Goal: Task Accomplishment & Management: Manage account settings

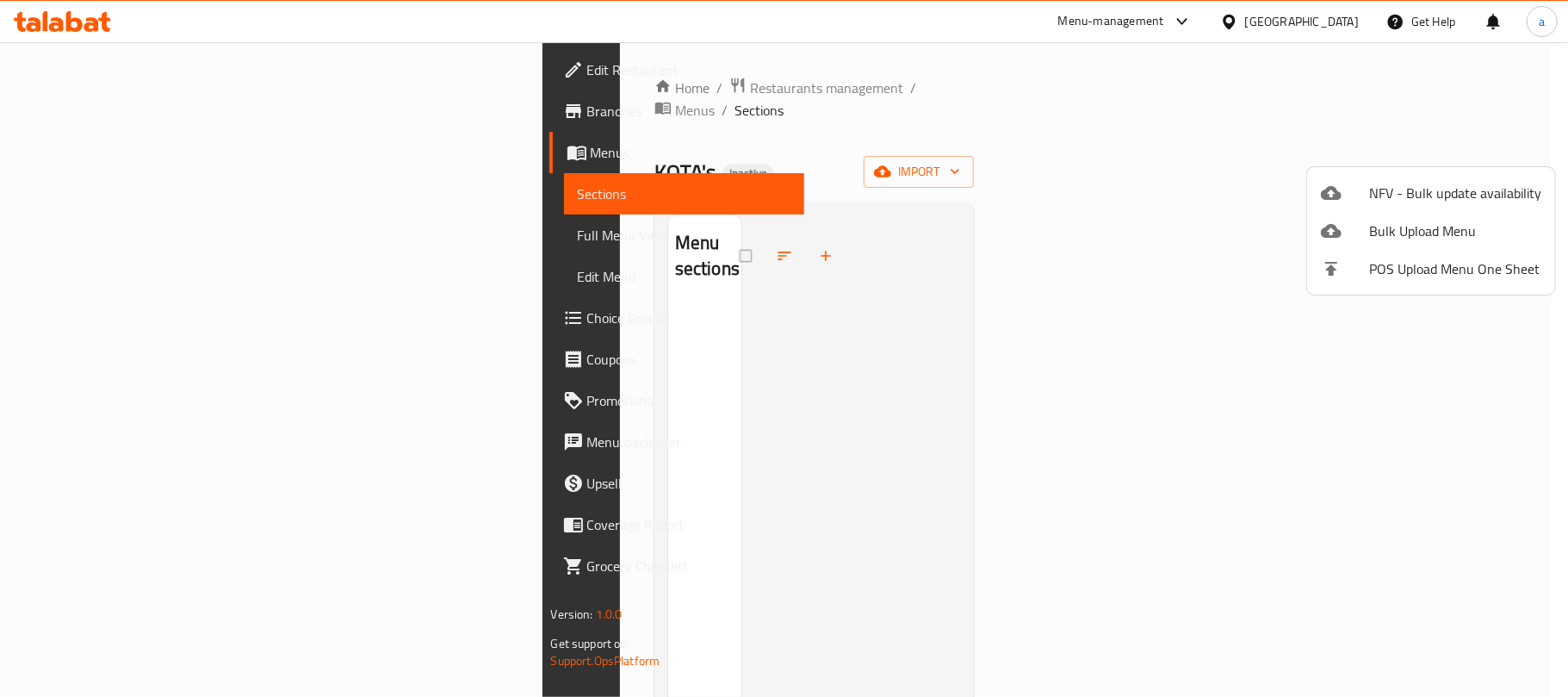
click at [1409, 229] on span "Bulk Upload Menu" at bounding box center [1456, 231] width 172 height 21
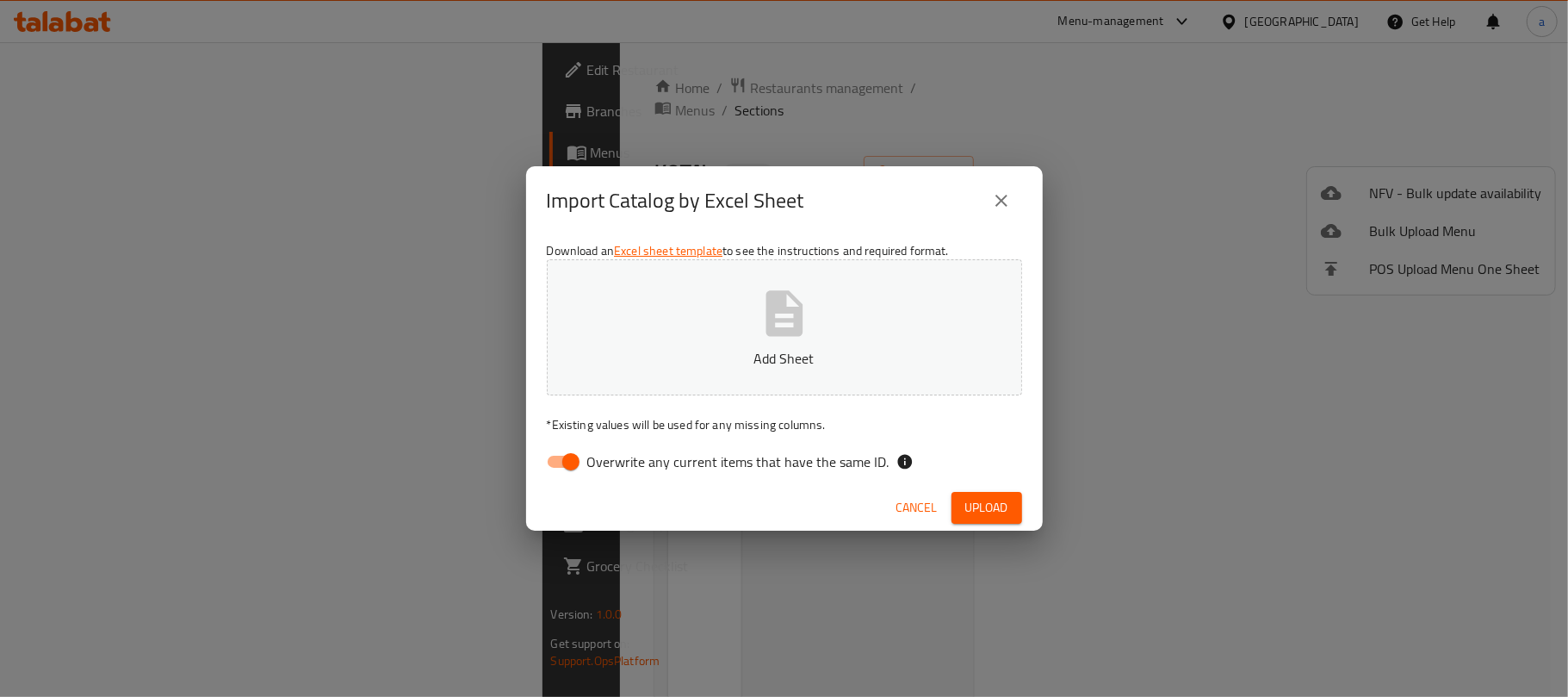
click at [546, 470] on input "Overwrite any current items that have the same ID." at bounding box center [571, 462] width 98 height 33
checkbox input "false"
click at [737, 343] on button "Add Sheet" at bounding box center [784, 328] width 476 height 136
click at [989, 504] on span "Upload" at bounding box center [987, 507] width 43 height 22
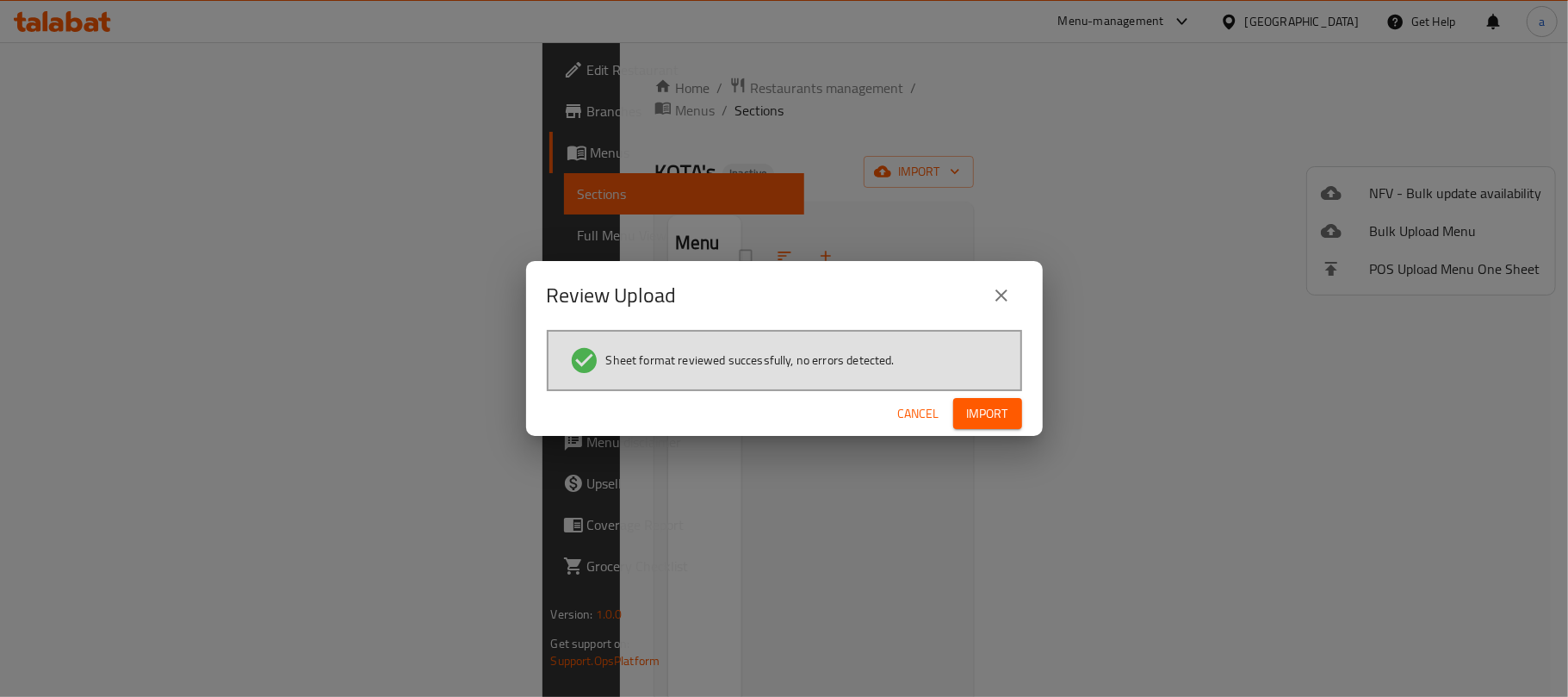
click at [982, 420] on span "Import" at bounding box center [988, 414] width 42 height 22
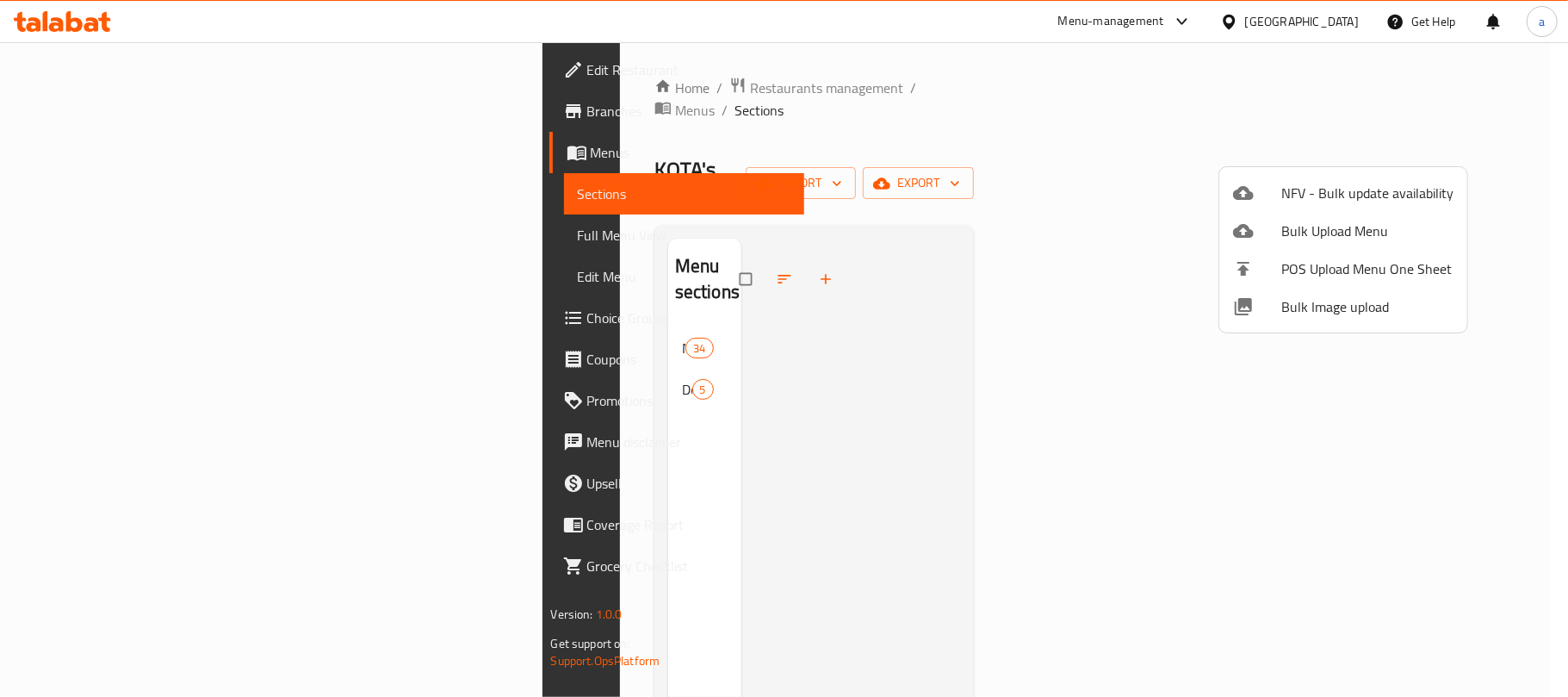
click at [91, 242] on div at bounding box center [784, 348] width 1568 height 697
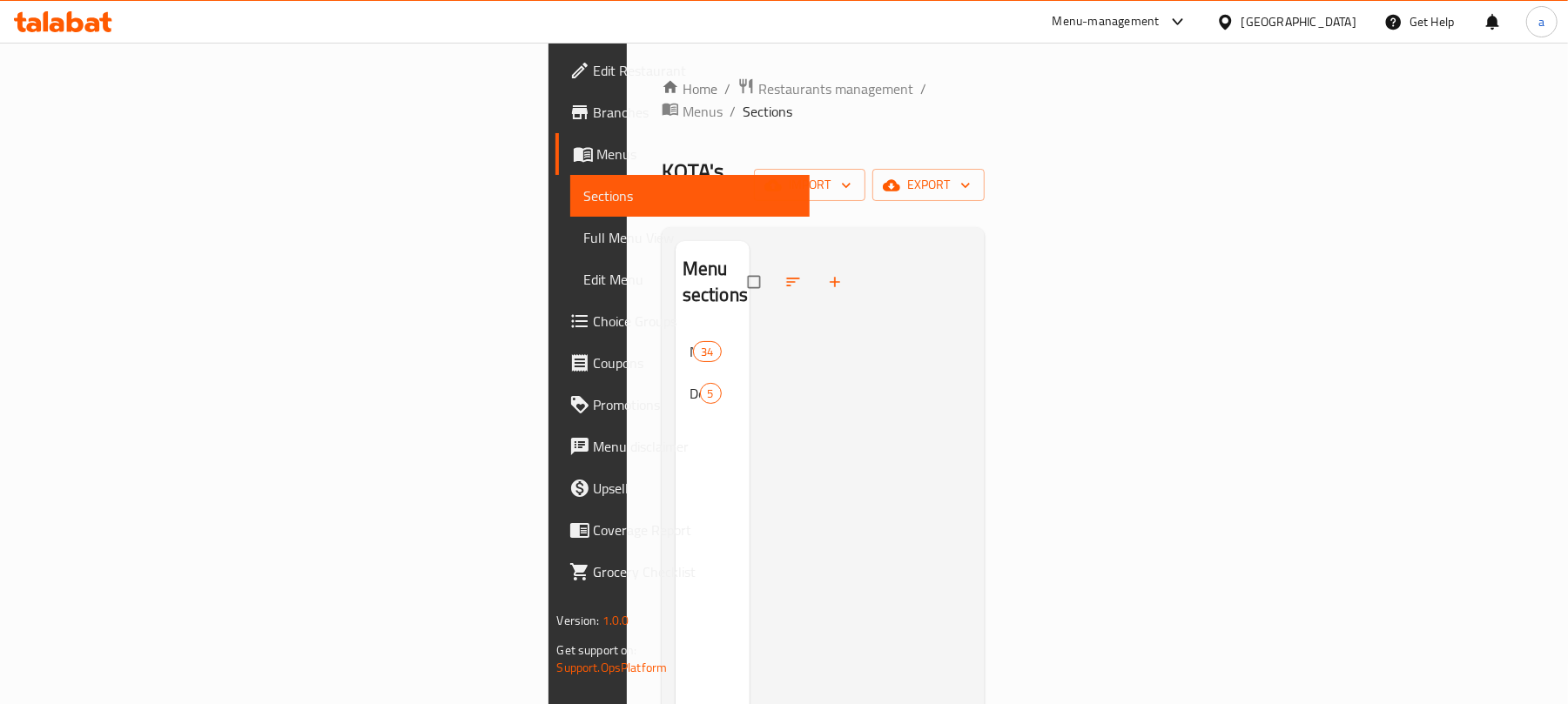
click at [584, 243] on span "Full Menu View" at bounding box center [690, 238] width 213 height 21
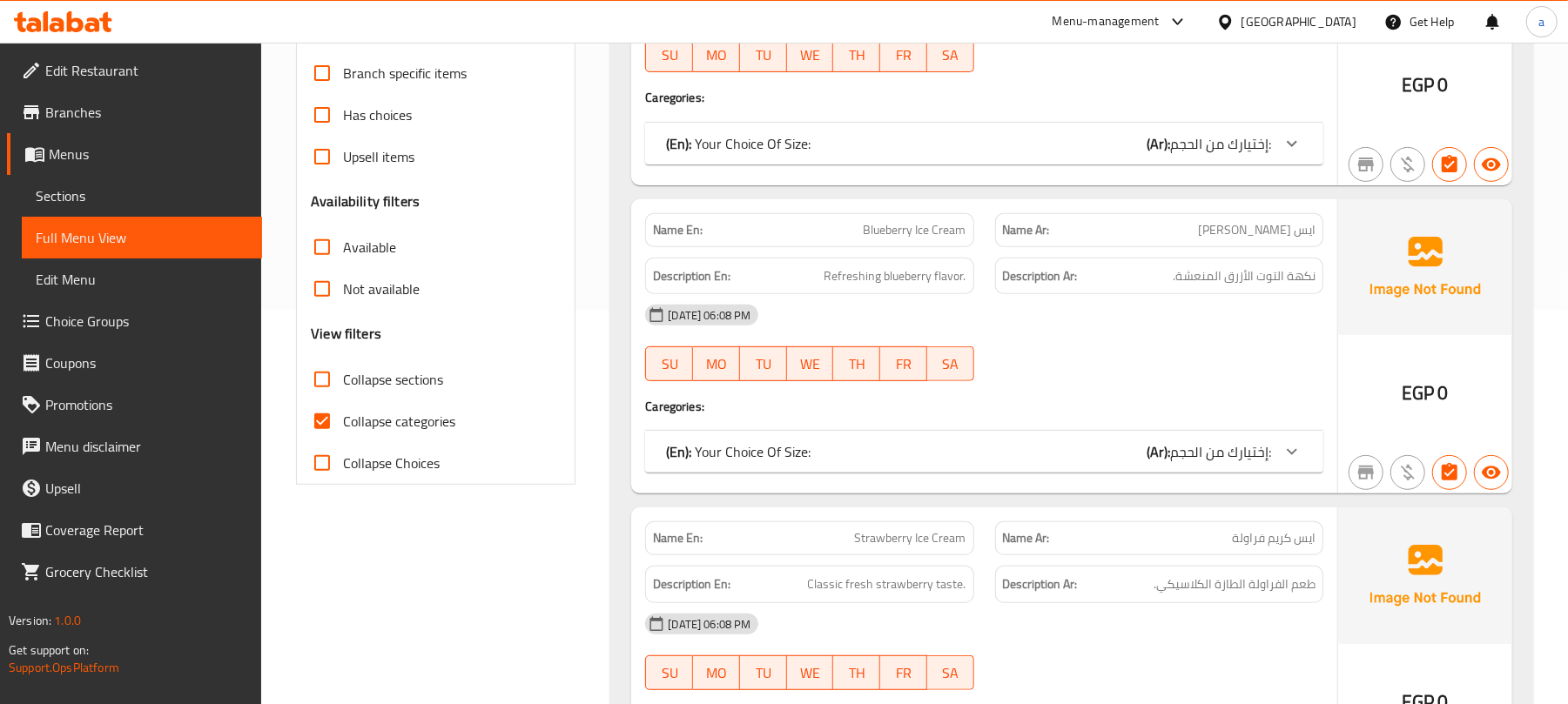
scroll to position [464, 0]
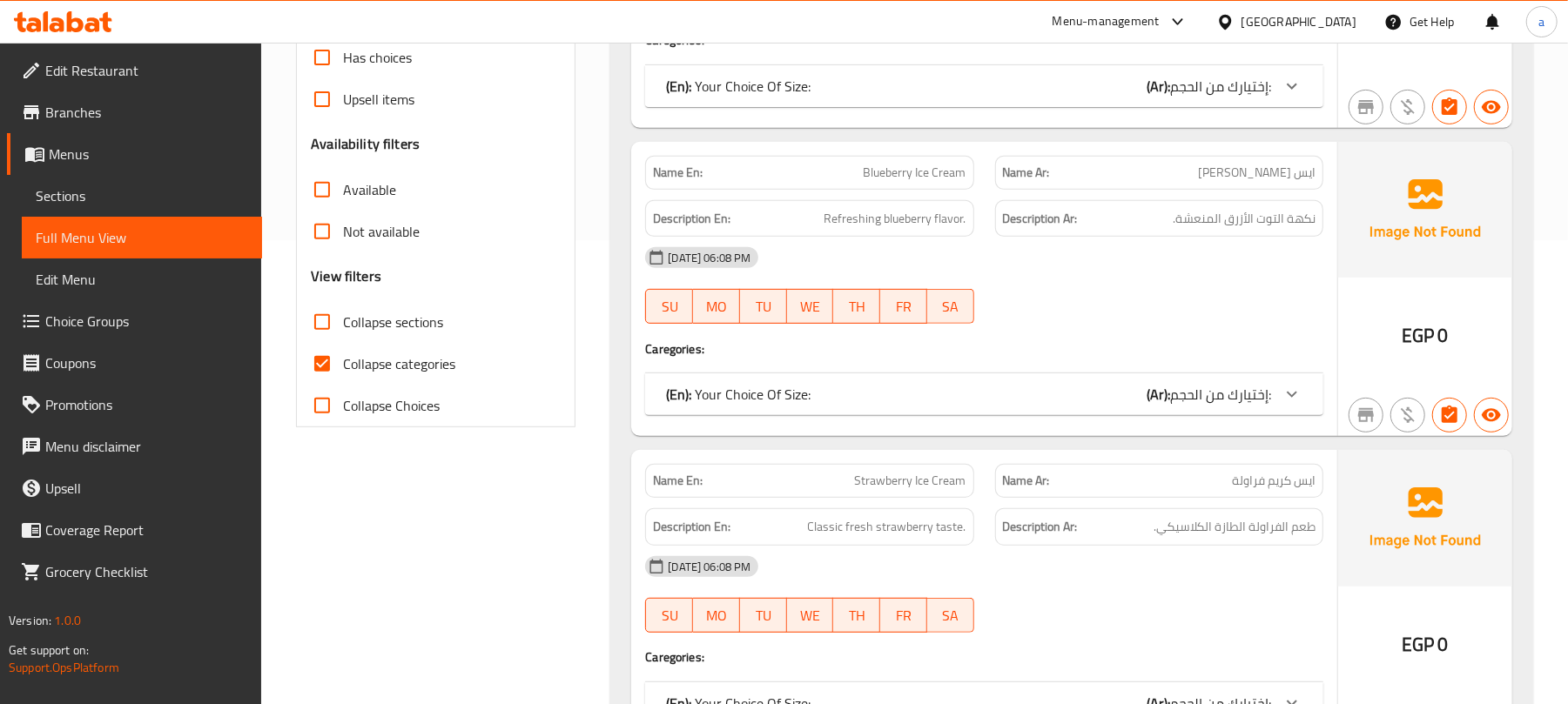
click at [322, 360] on input "Collapse categories" at bounding box center [323, 363] width 42 height 42
checkbox input "false"
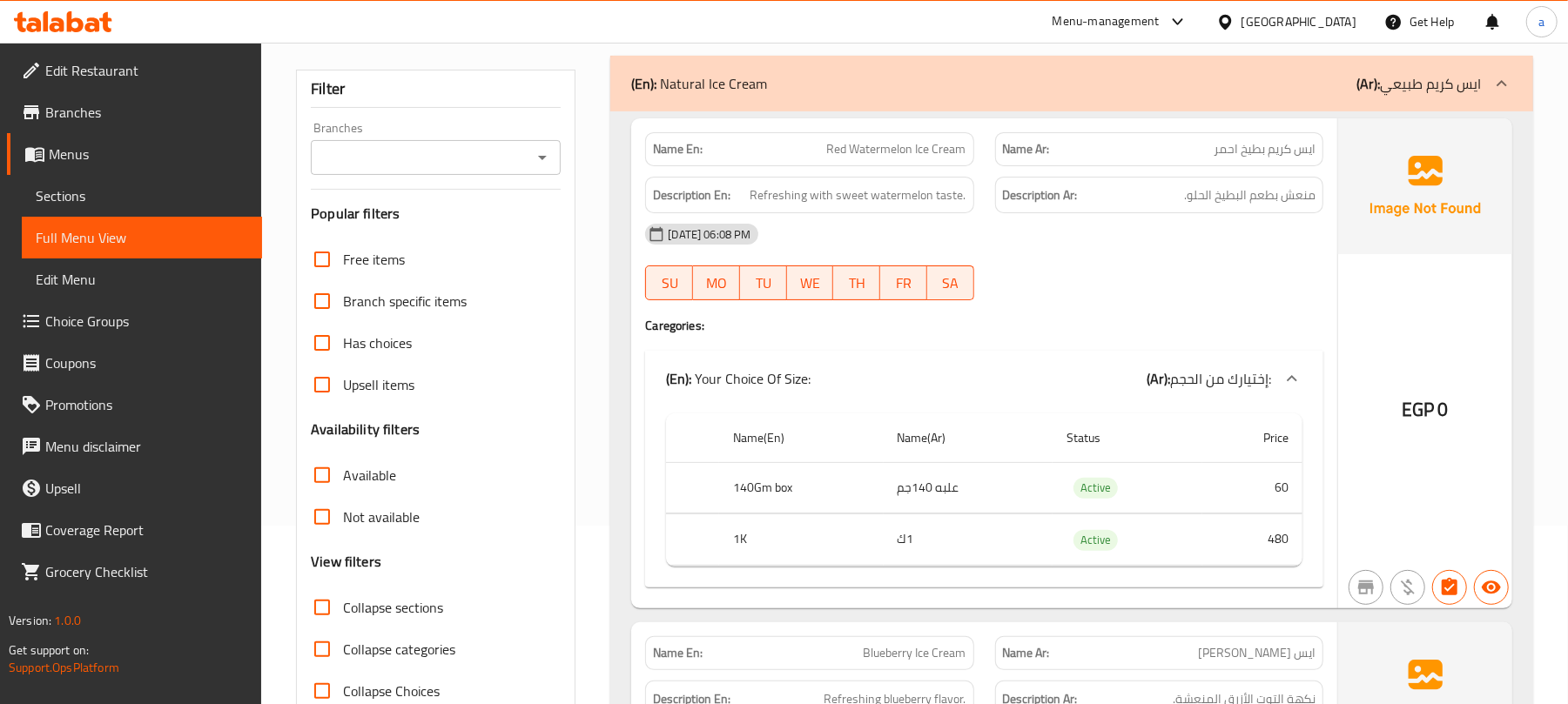
scroll to position [0, 0]
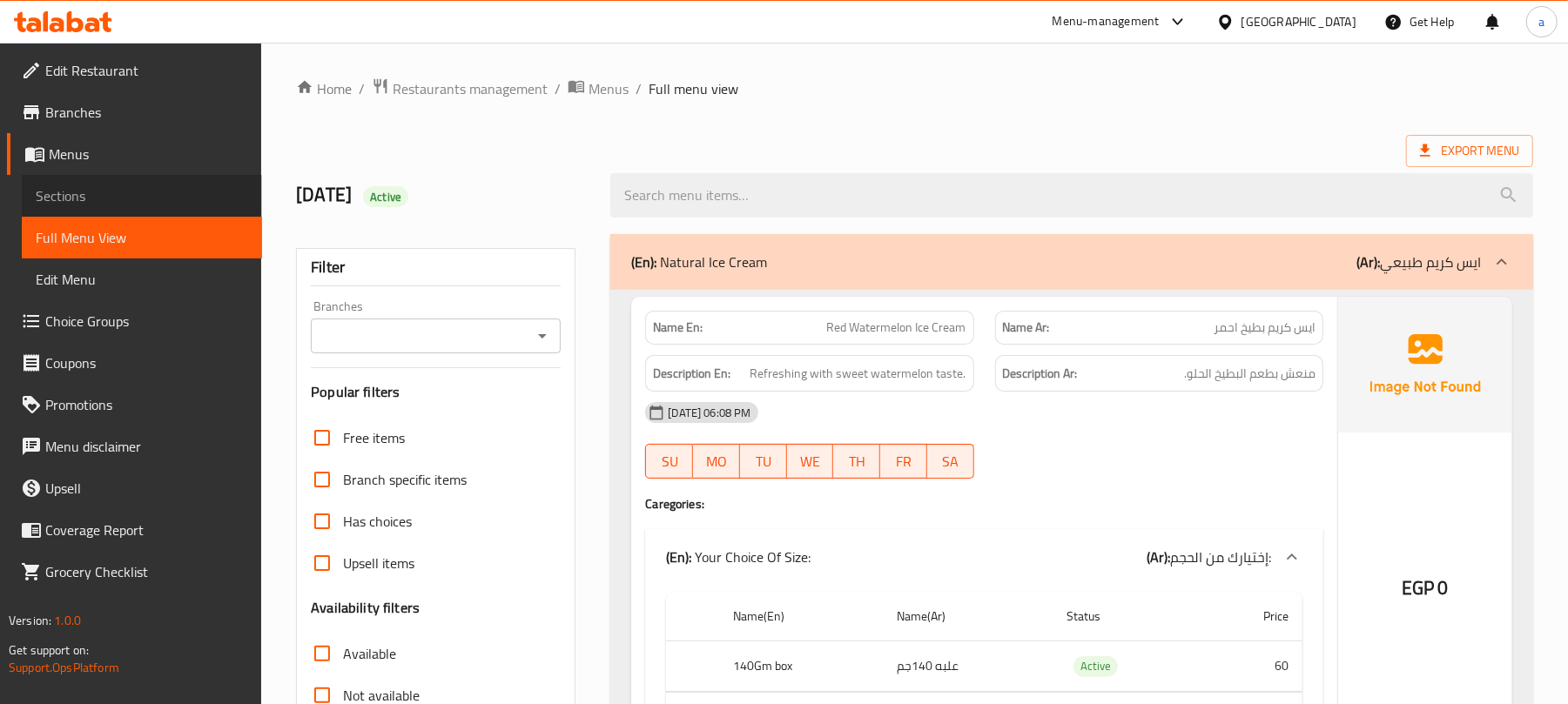
click at [126, 203] on span "Sections" at bounding box center [141, 196] width 213 height 21
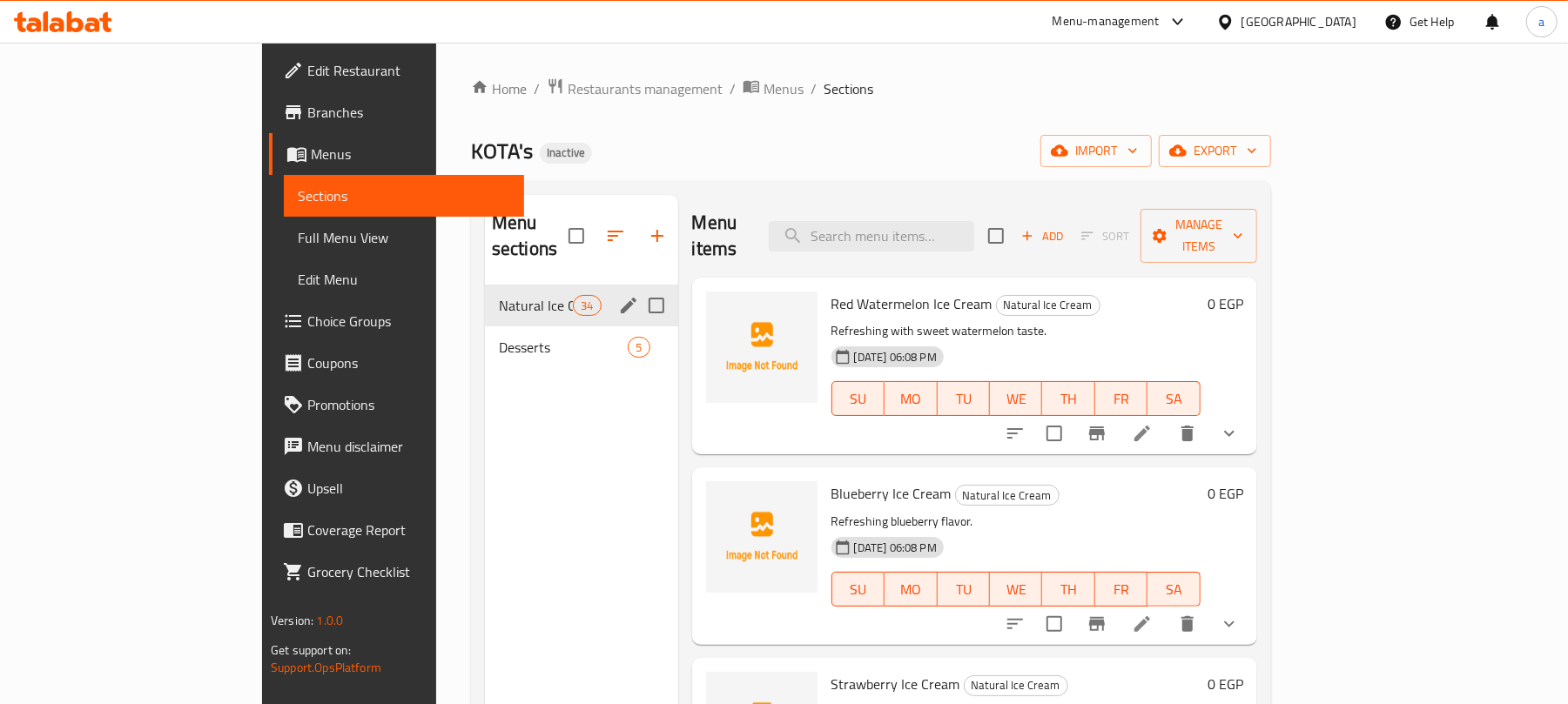
click at [638, 287] on input "Menu sections" at bounding box center [657, 305] width 36 height 36
checkbox input "true"
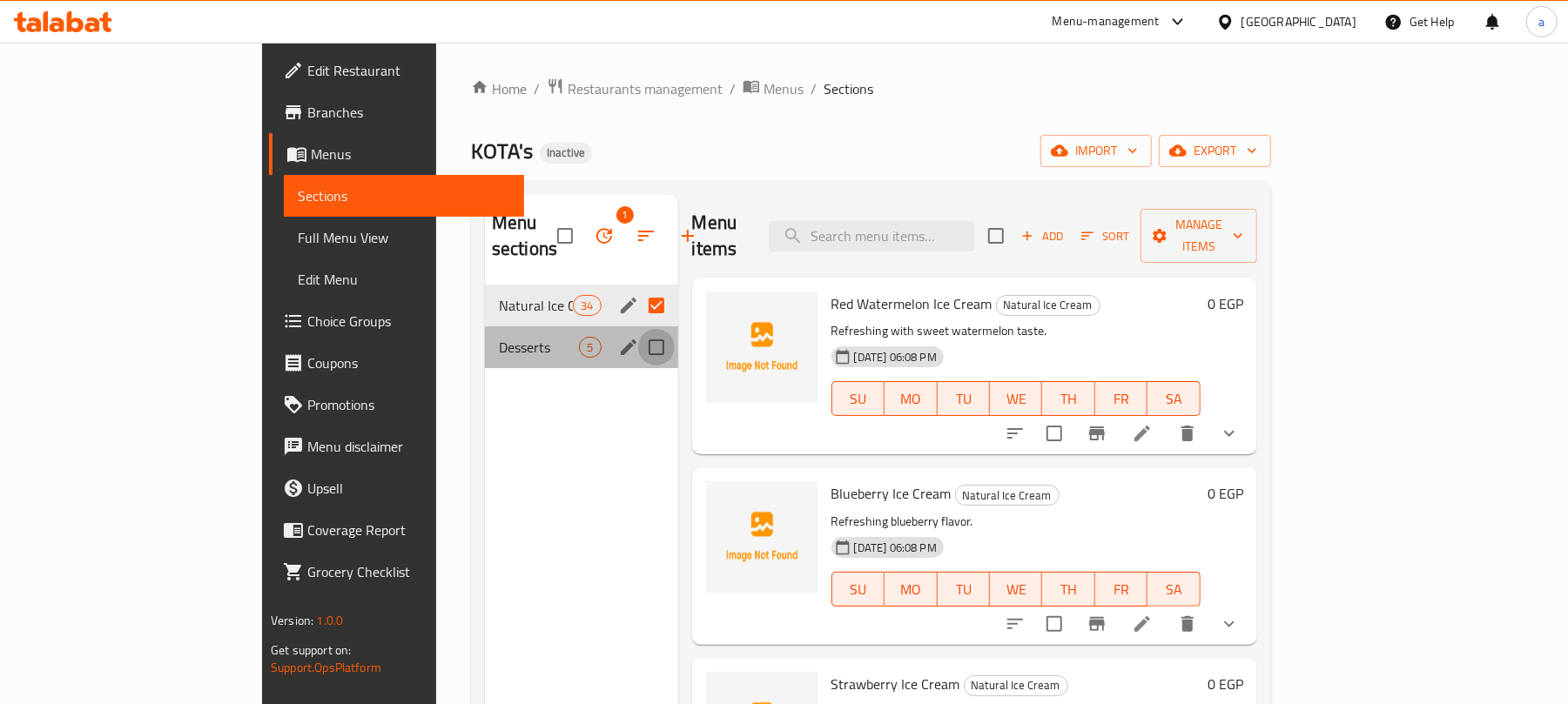
click at [638, 329] on input "Menu sections" at bounding box center [657, 347] width 36 height 36
checkbox input "true"
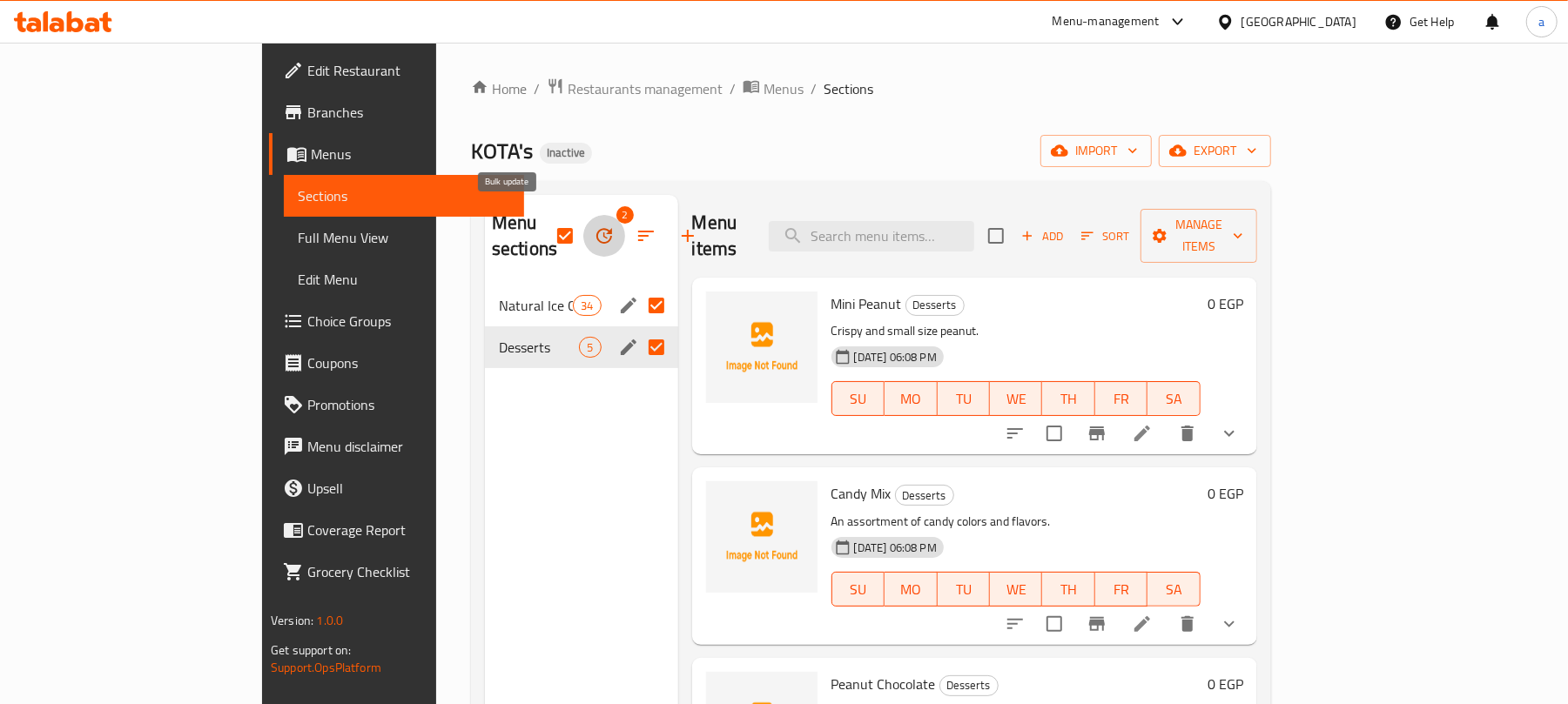
click at [594, 225] on icon "button" at bounding box center [604, 236] width 21 height 21
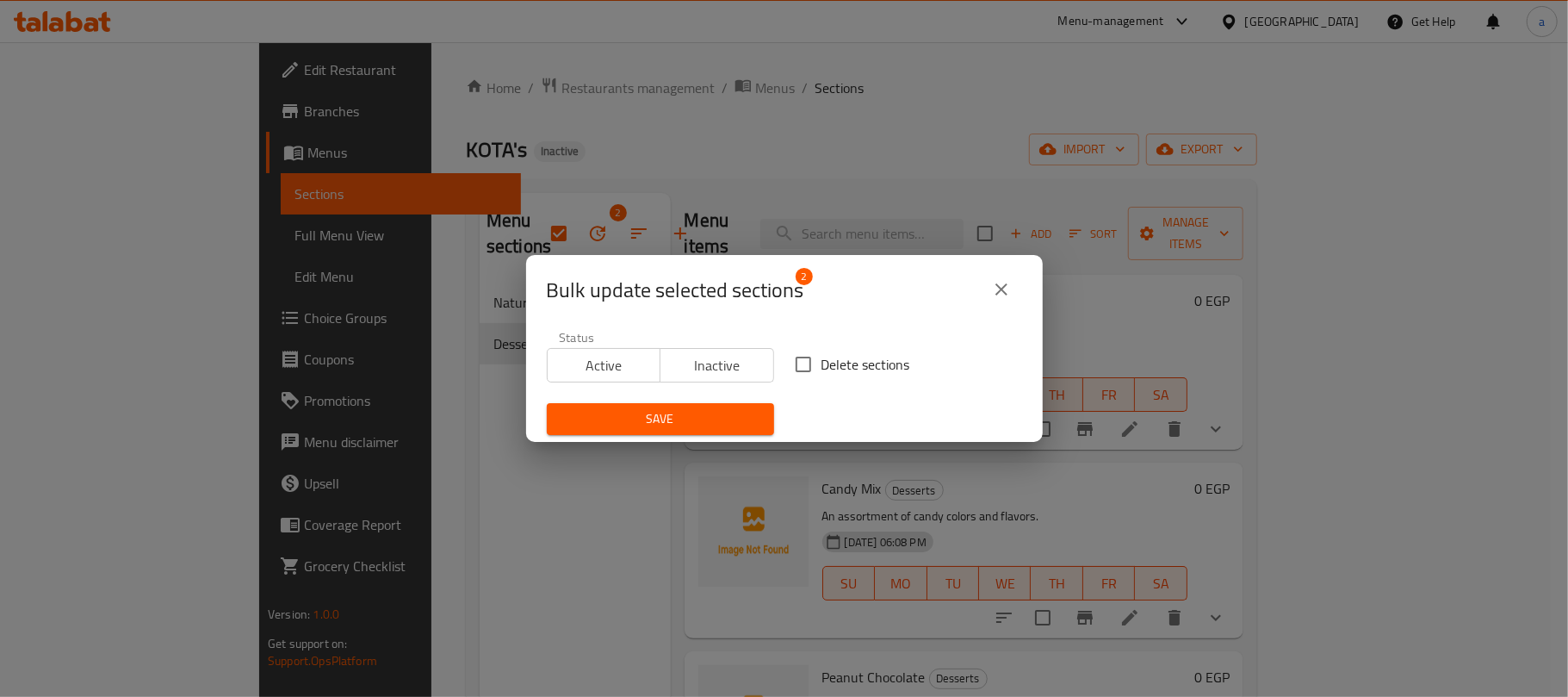
click at [804, 366] on input "Delete sections" at bounding box center [803, 365] width 36 height 36
checkbox input "true"
click at [732, 412] on span "Save" at bounding box center [661, 418] width 200 height 22
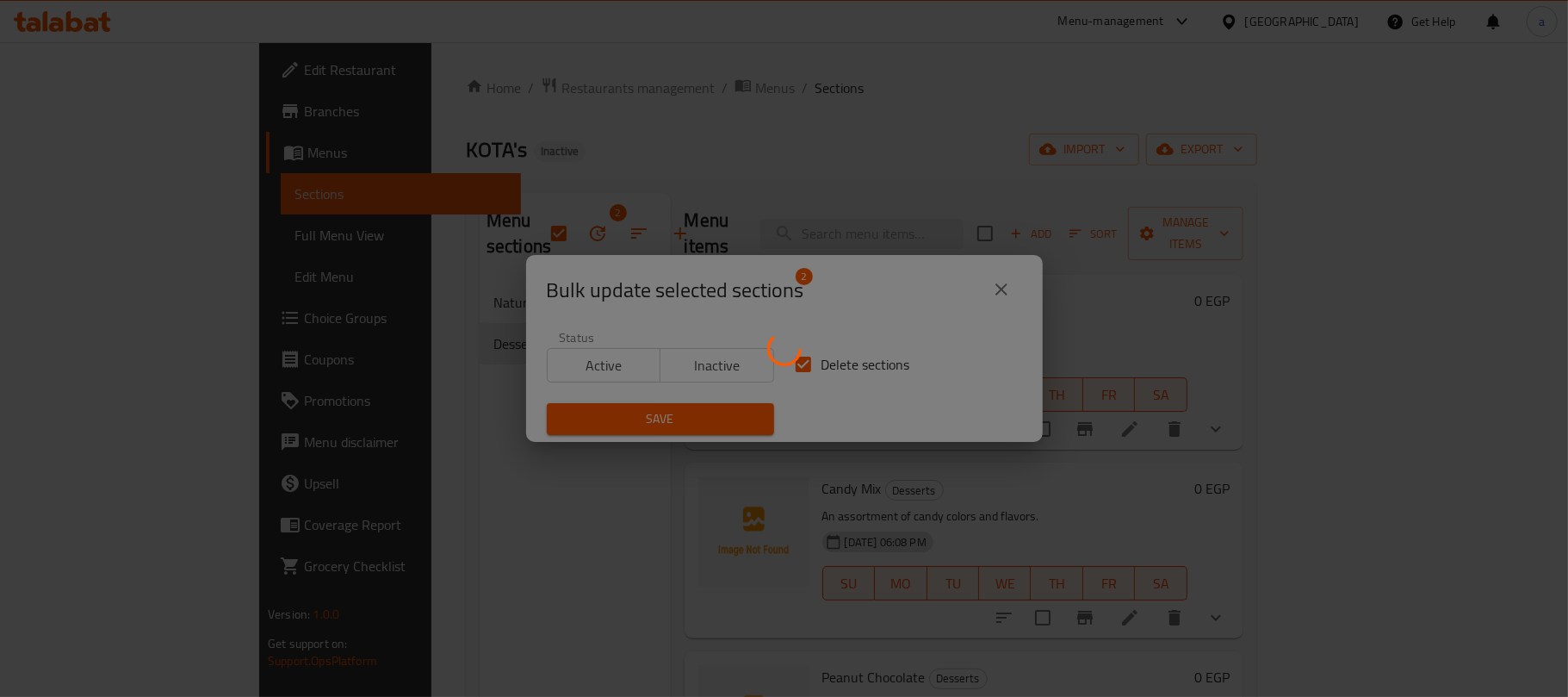
checkbox input "false"
